Goal: Task Accomplishment & Management: Manage account settings

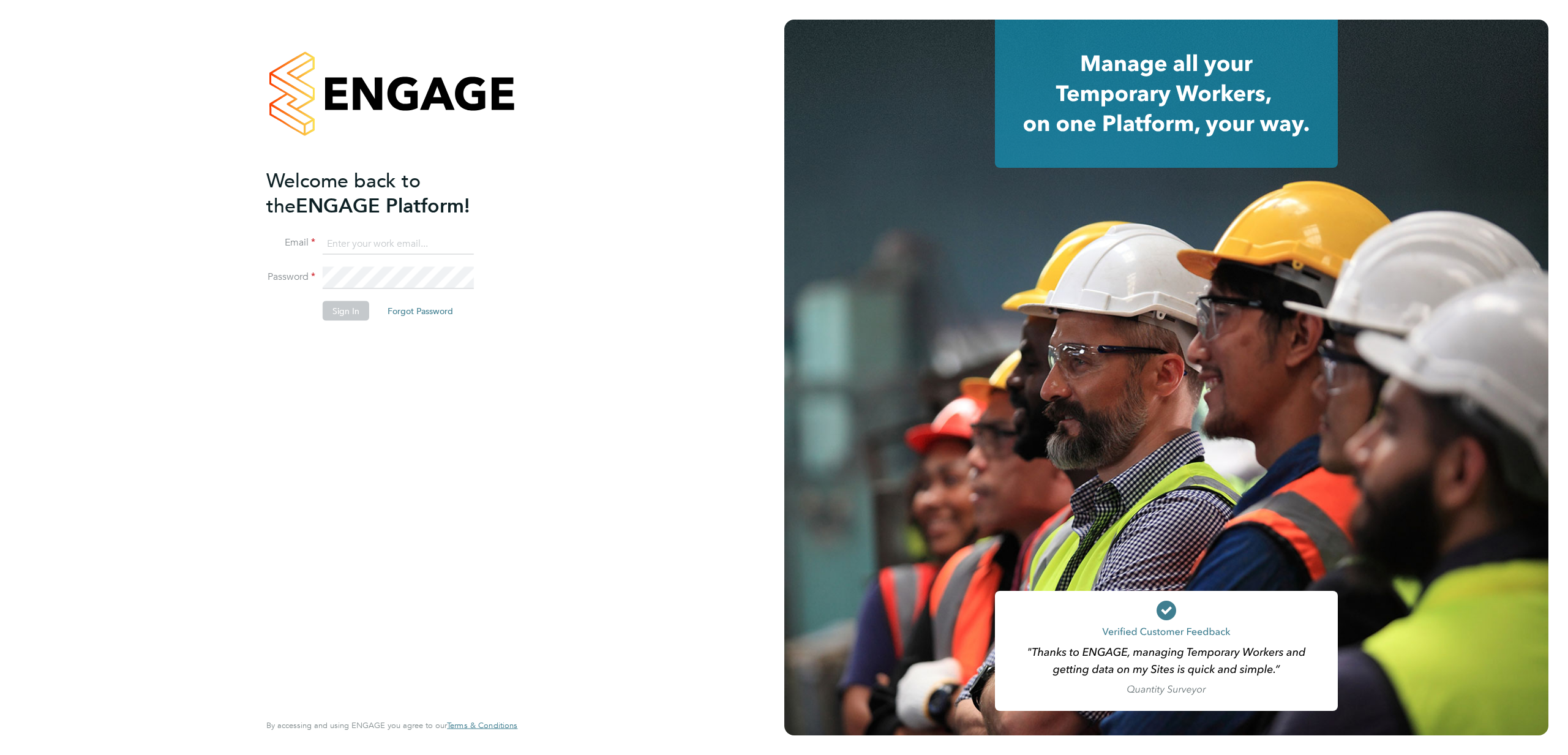
type input "bobby@stallionrecruitment.com"
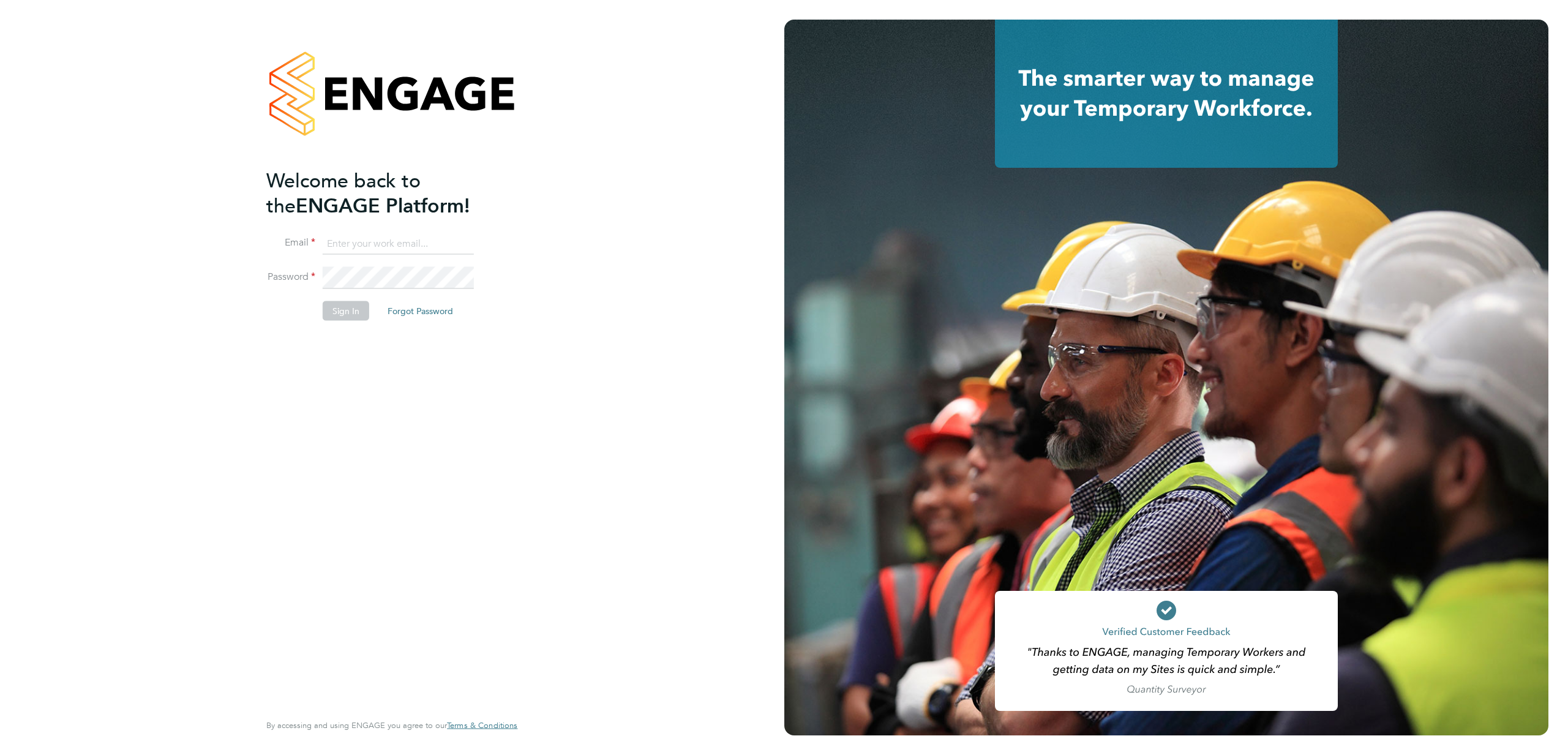
type input "bobby@stallionrecruitment.com"
click at [343, 314] on button "Sign In" at bounding box center [347, 310] width 47 height 20
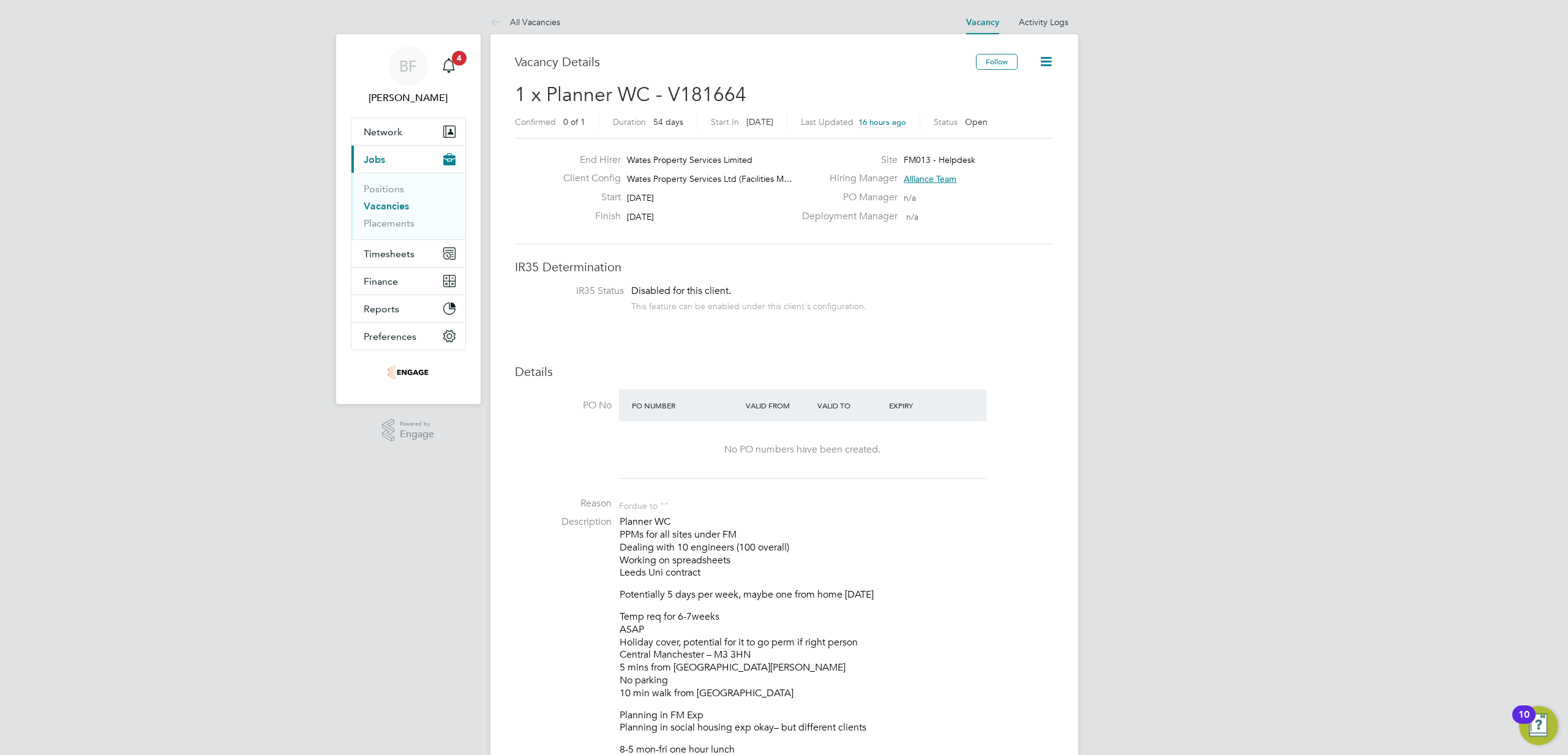
click at [382, 205] on link "Vacancies" at bounding box center [387, 206] width 45 height 11
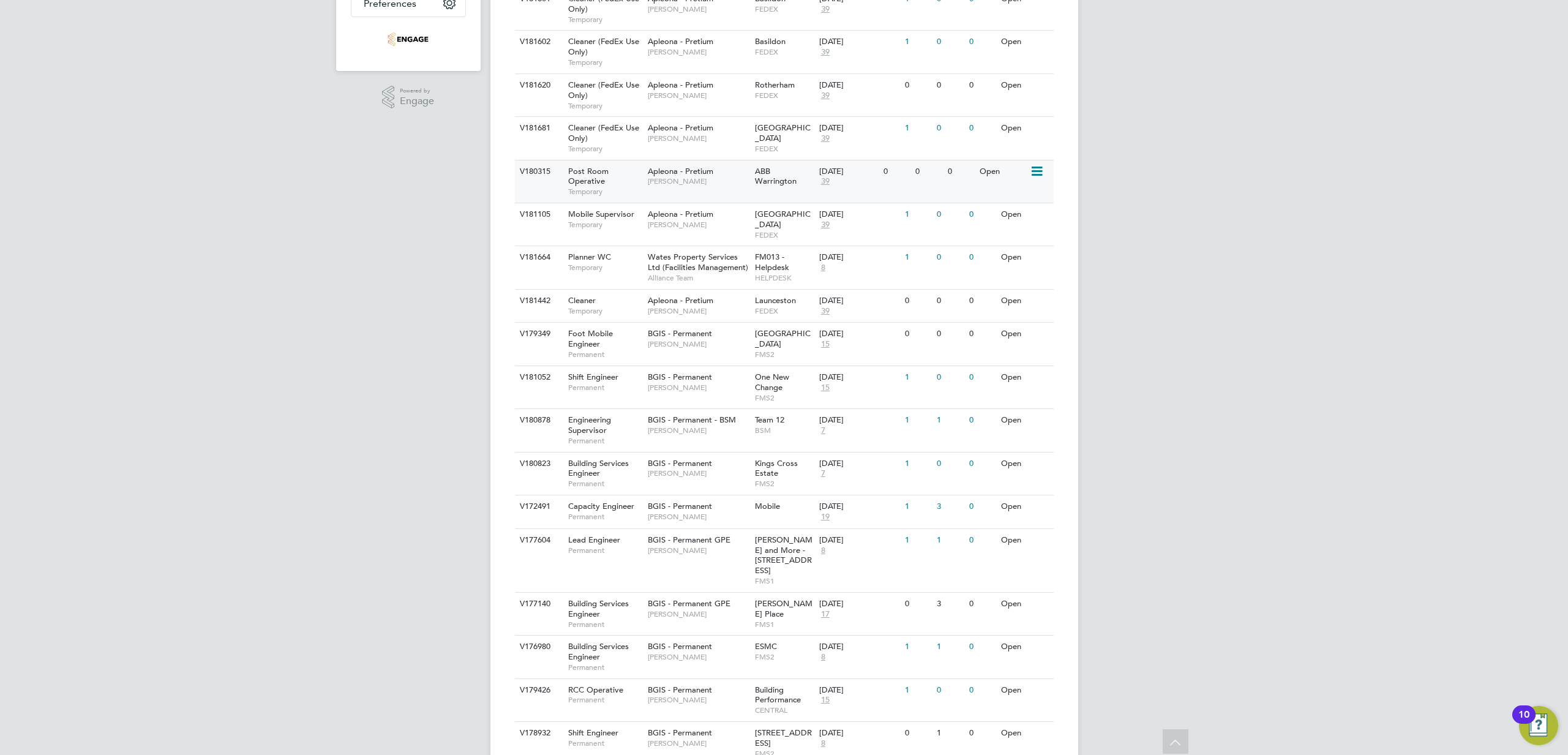
scroll to position [350, 0]
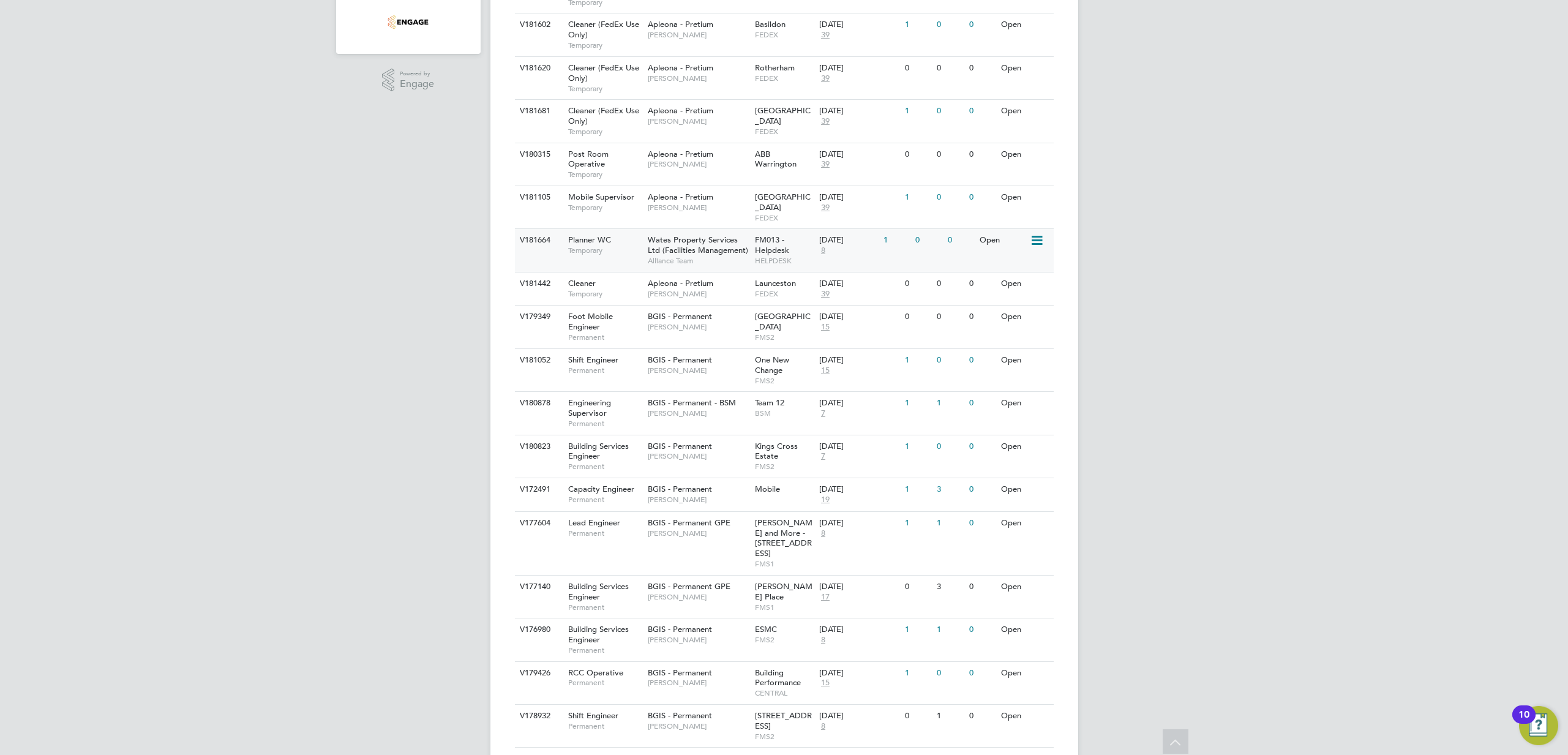
click at [592, 235] on span "Planner WC" at bounding box center [589, 240] width 43 height 10
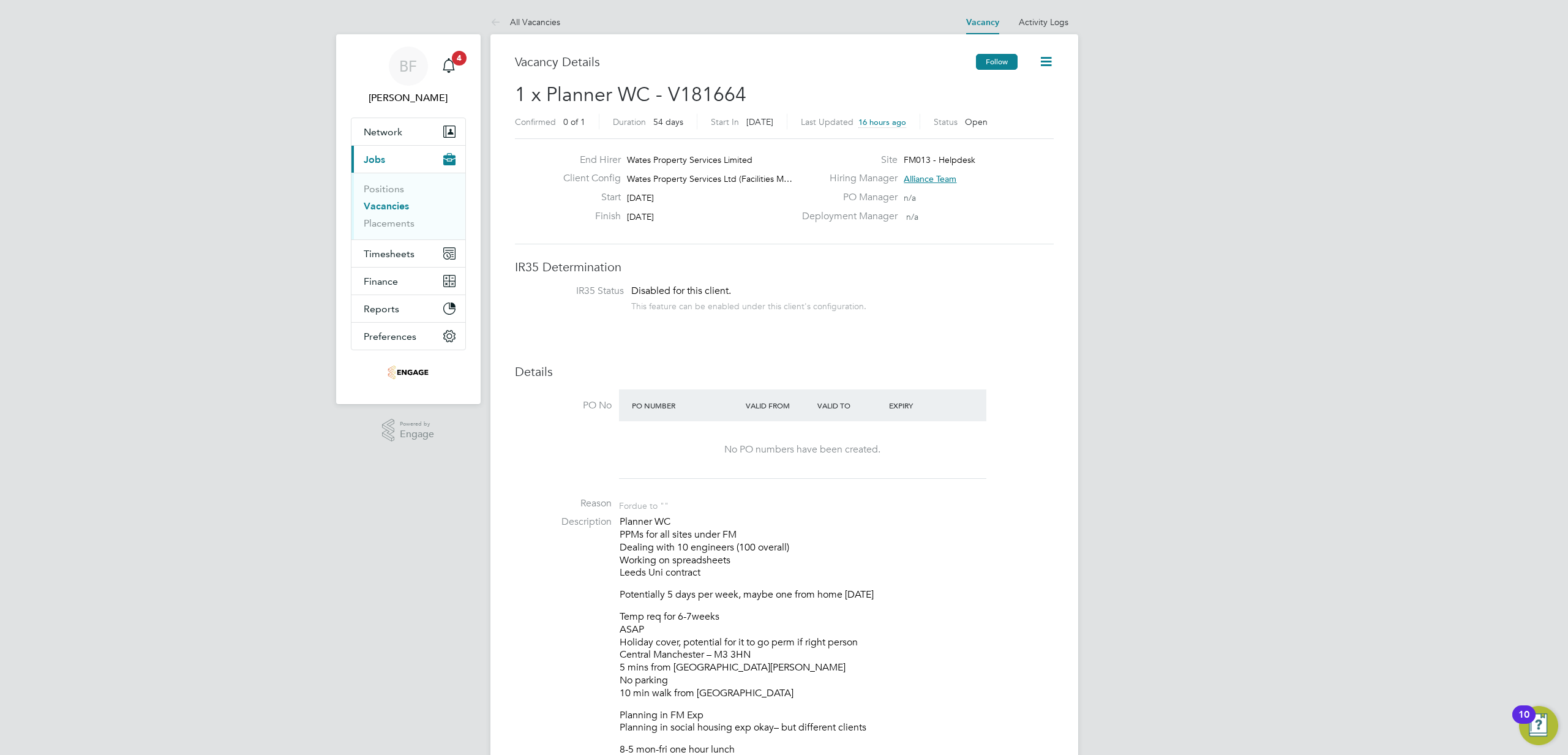
click at [1009, 59] on button "Follow" at bounding box center [997, 62] width 42 height 16
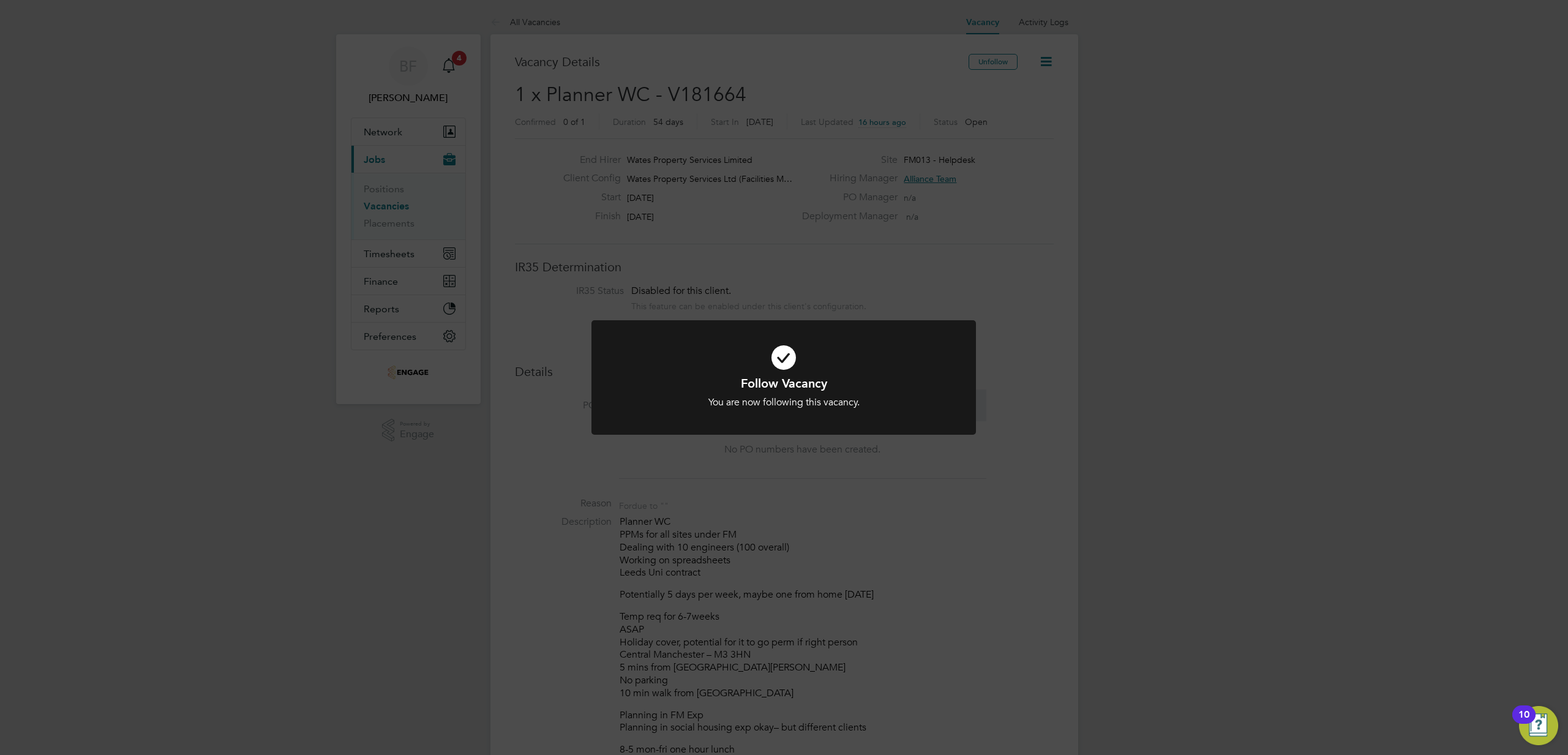
click at [668, 263] on div "Follow Vacancy You are now following this vacancy. Cancel Okay" at bounding box center [784, 377] width 1568 height 755
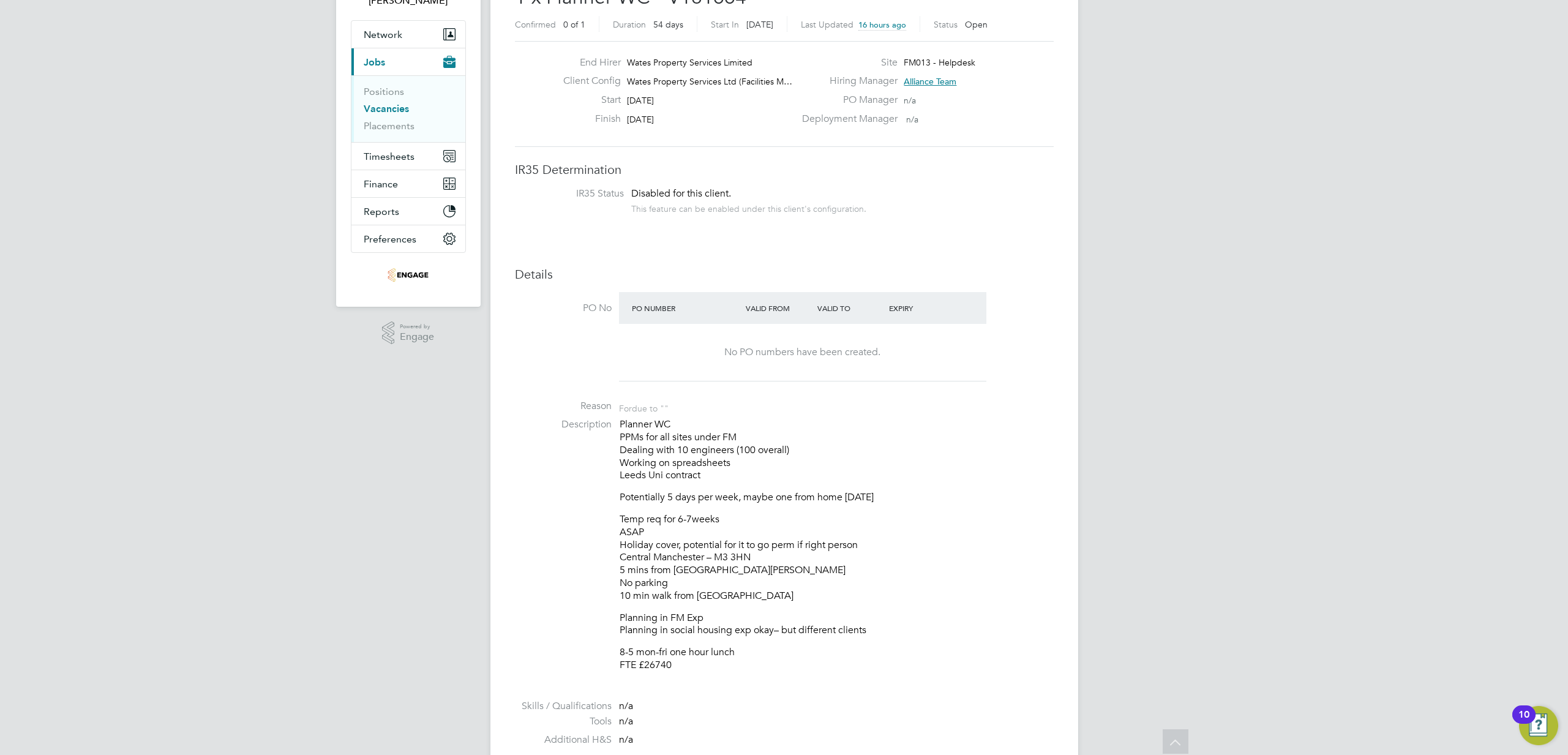
scroll to position [96, 0]
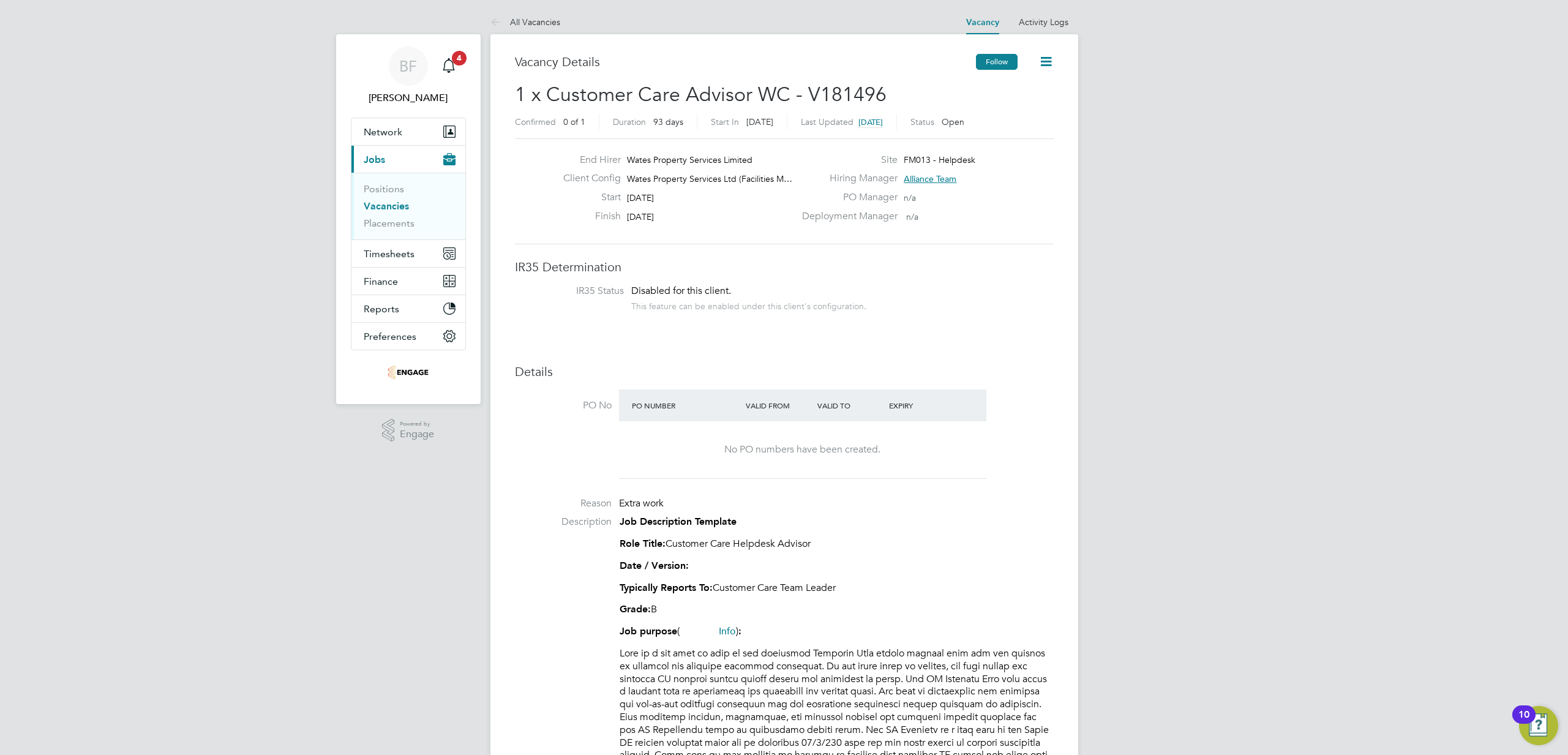
click at [991, 69] on button "Follow" at bounding box center [997, 62] width 42 height 16
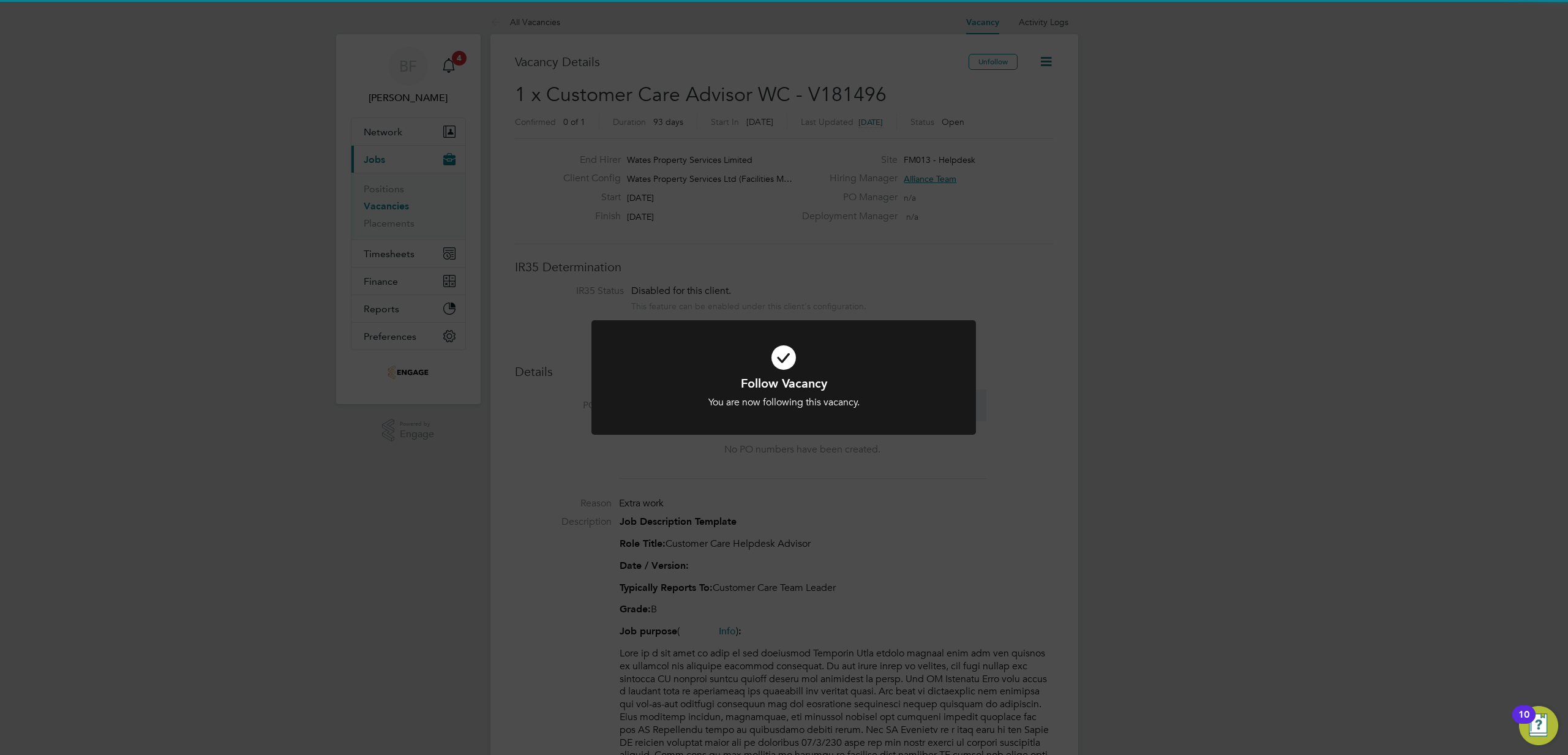
click at [801, 225] on div "Follow Vacancy You are now following this vacancy. Cancel Okay" at bounding box center [784, 377] width 1568 height 755
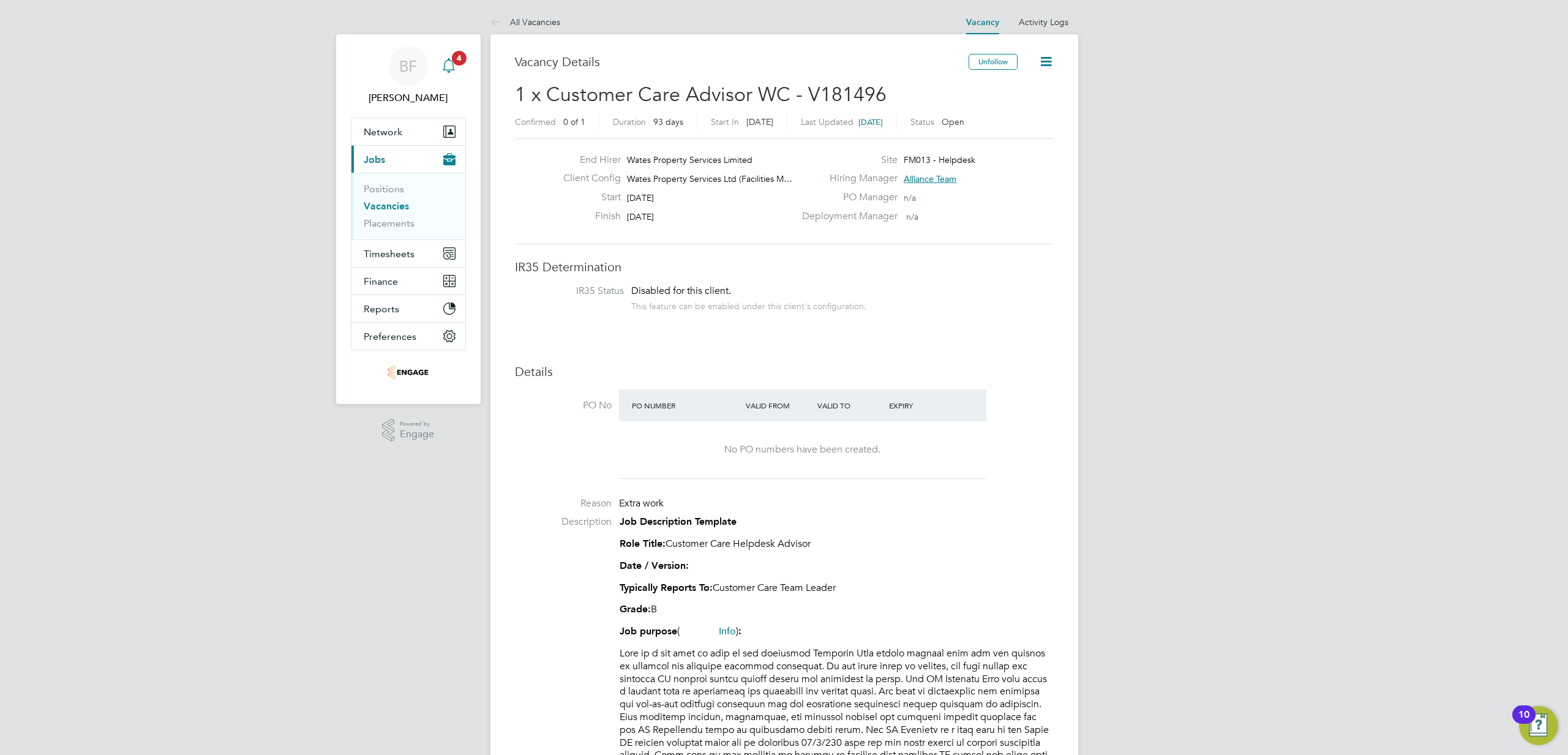
click at [449, 72] on icon "Main navigation" at bounding box center [449, 72] width 3 height 2
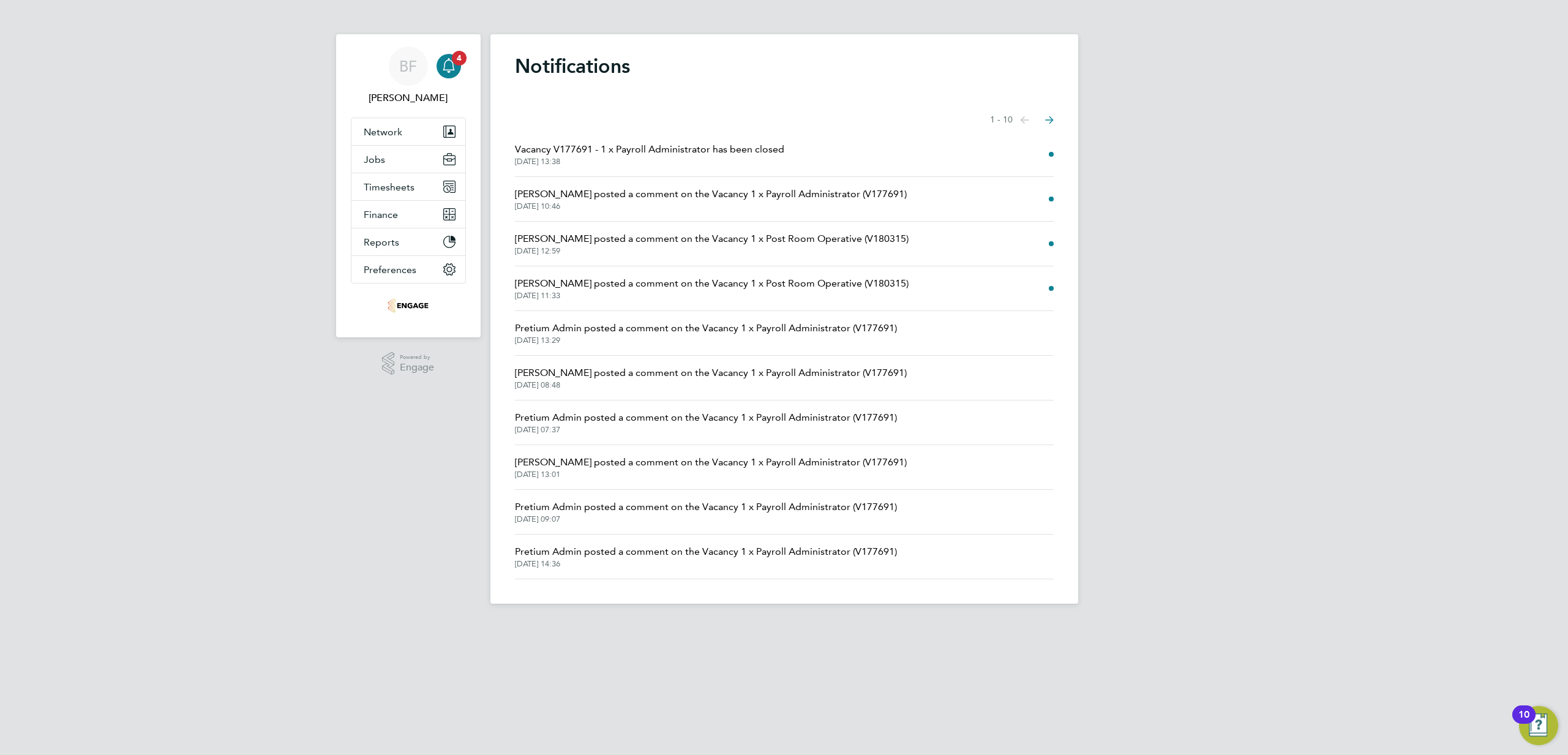
click at [654, 167] on li "Vacancy V177691 - 1 x Payroll Administrator has been closed [DATE] 13:38" at bounding box center [784, 154] width 539 height 44
click at [654, 155] on span "Vacancy V177691 - 1 x Payroll Administrator has been closed" at bounding box center [650, 149] width 269 height 15
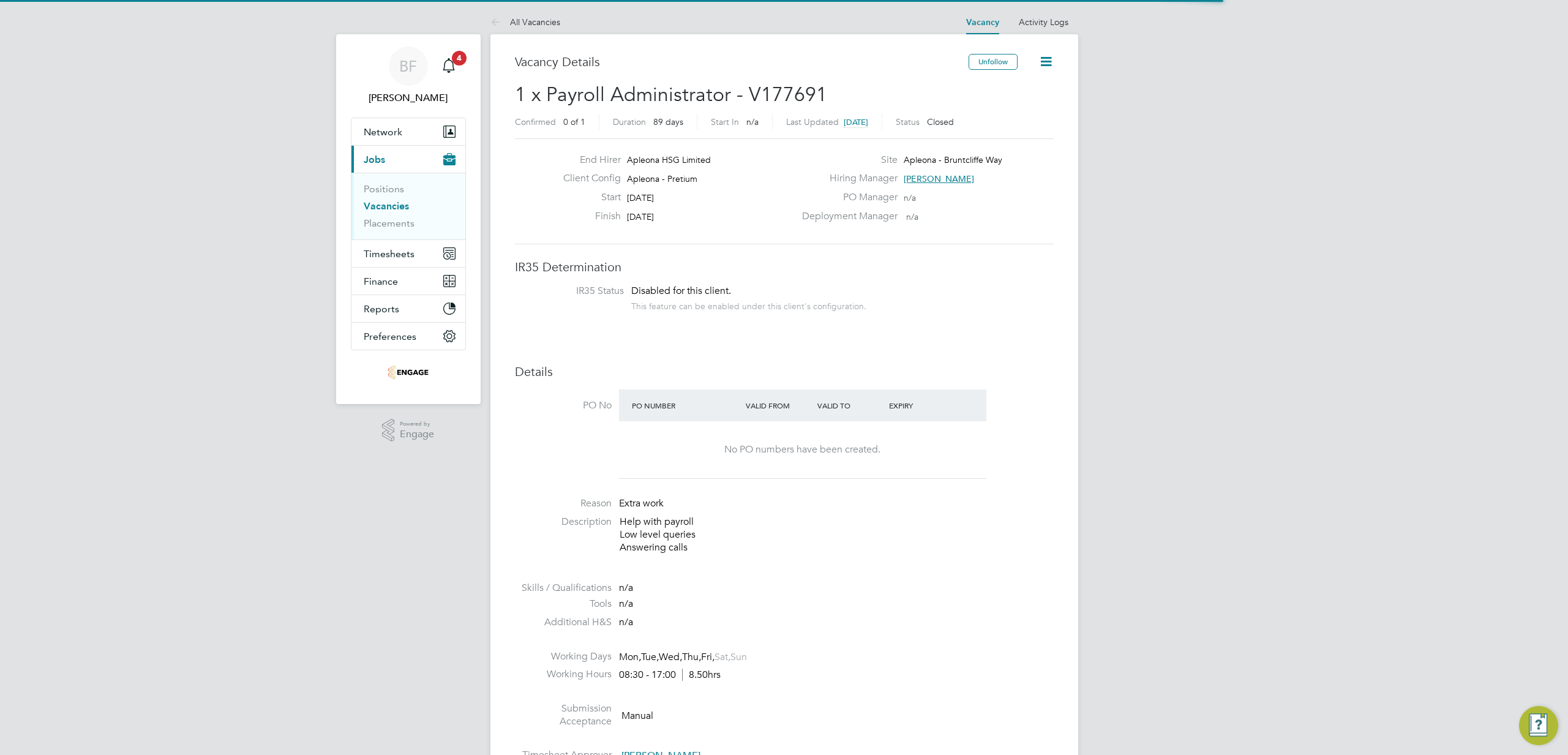
scroll to position [21, 128]
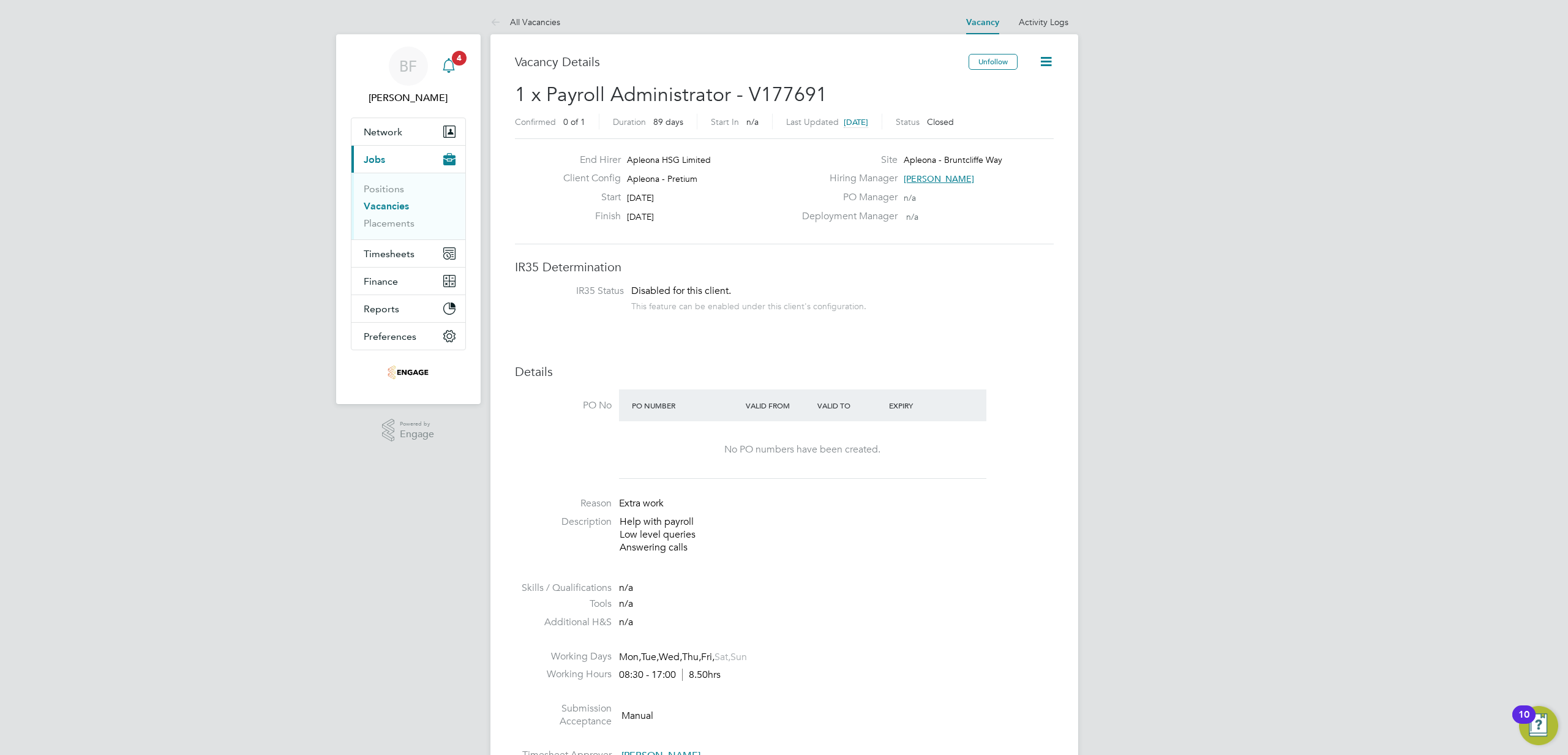
click at [453, 74] on div "Main navigation" at bounding box center [449, 66] width 24 height 24
